Goal: Check status

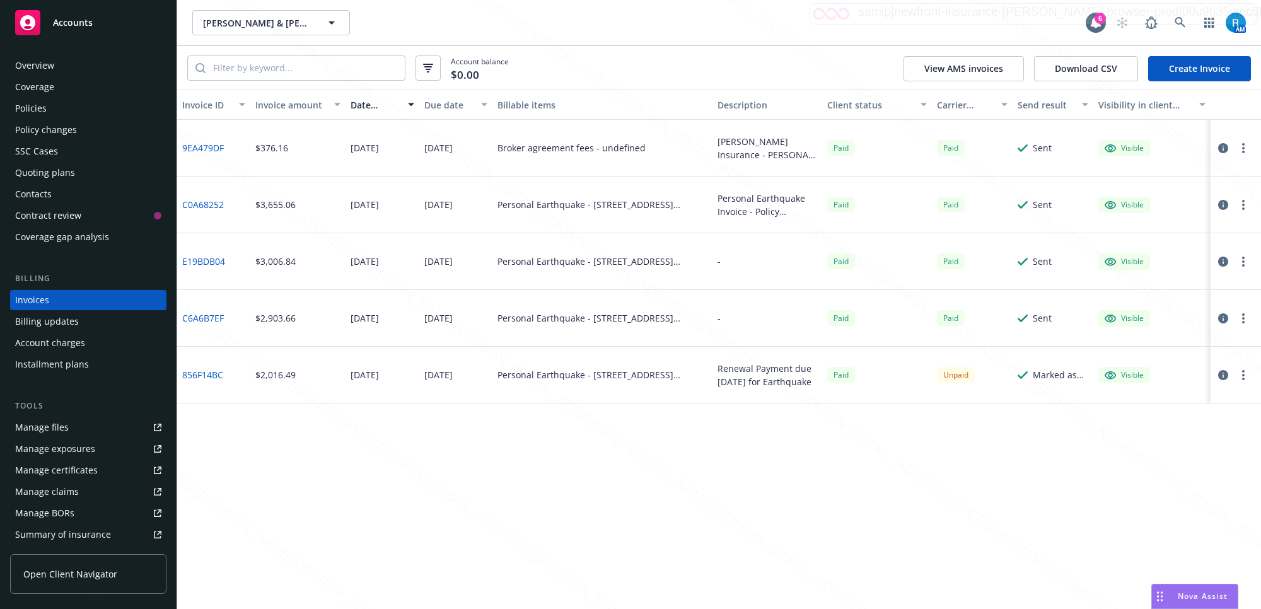
click at [36, 151] on div "SSC Cases" at bounding box center [36, 151] width 43 height 20
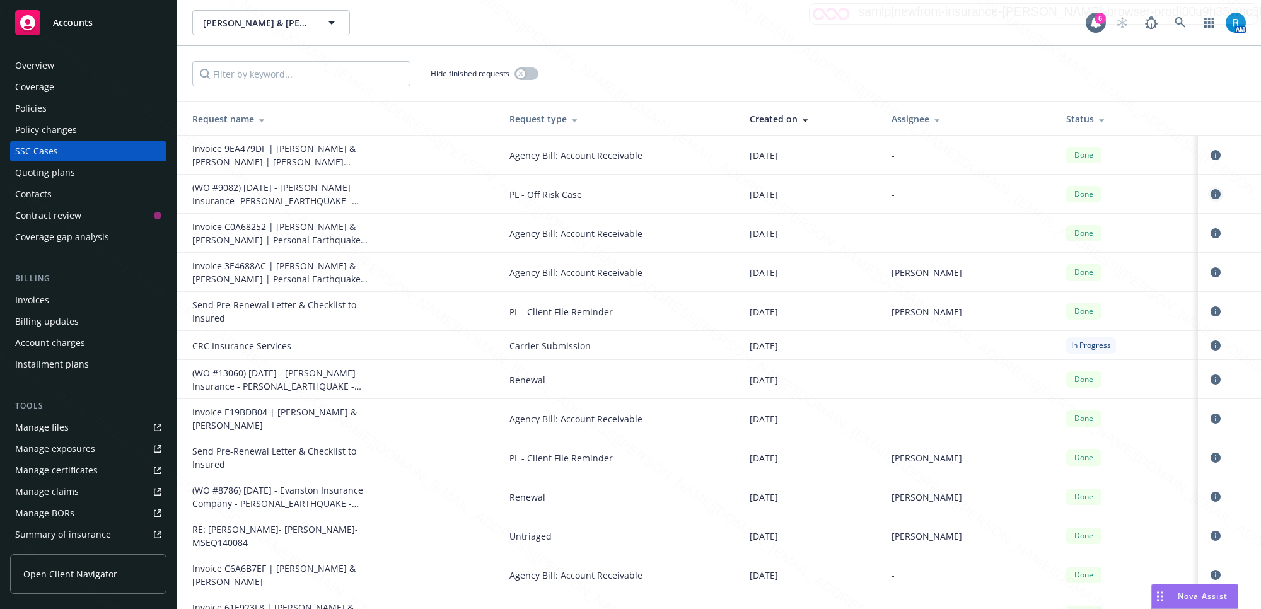
click at [1211, 191] on icon "circleInformation" at bounding box center [1216, 194] width 10 height 10
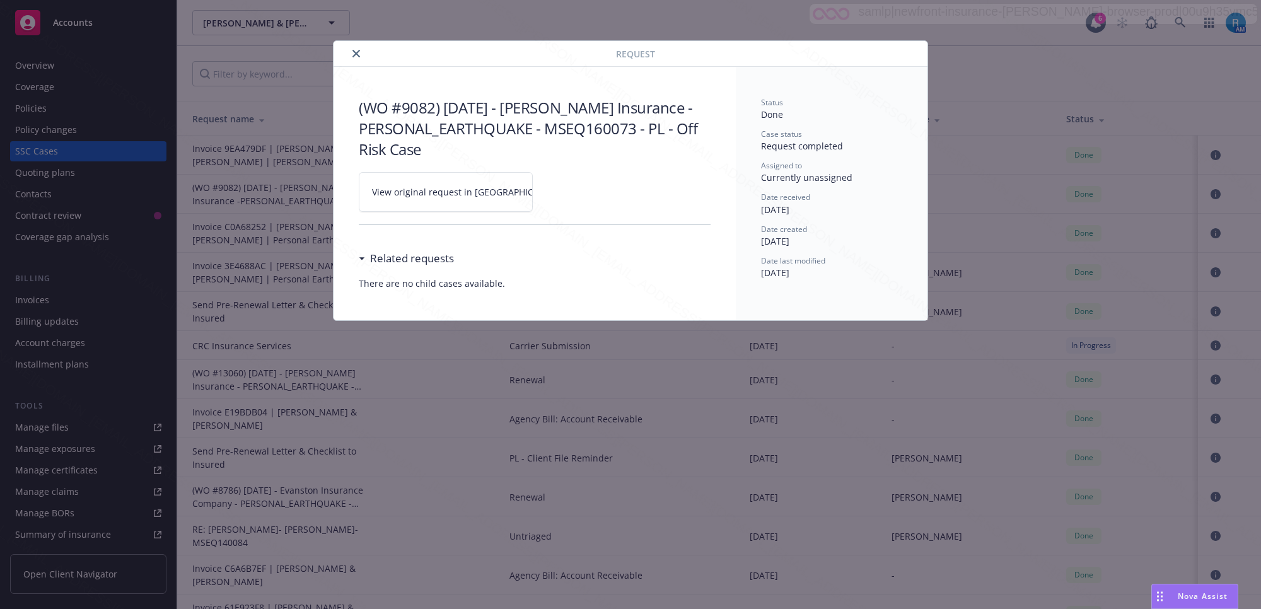
click at [520, 192] on link "View original request in [GEOGRAPHIC_DATA]" at bounding box center [446, 192] width 174 height 40
